Goal: Obtain resource: Obtain resource

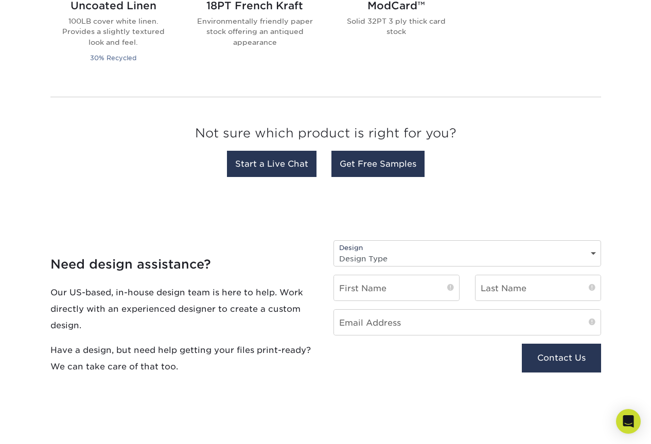
scroll to position [978, 0]
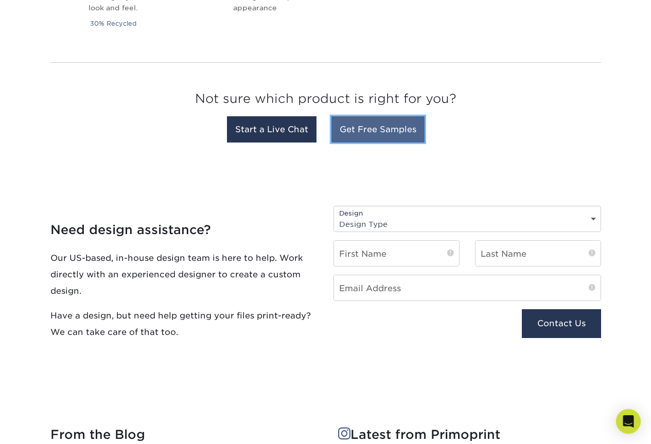
click at [361, 127] on link "Get Free Samples" at bounding box center [377, 129] width 93 height 26
